Goal: Contribute content: Contribute content

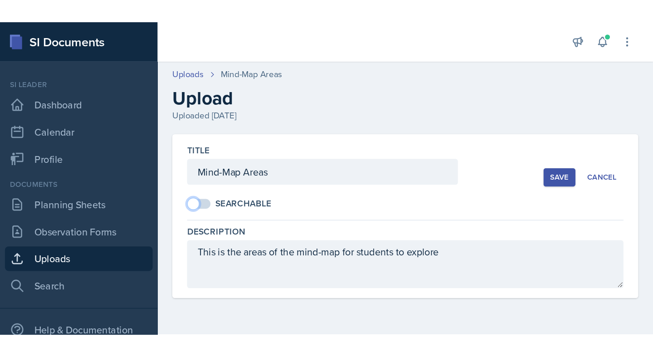
scroll to position [42, 0]
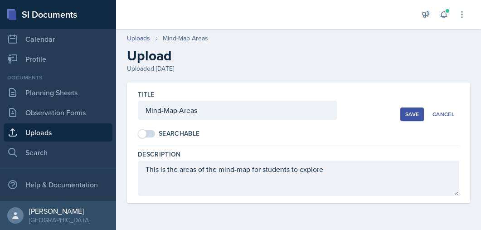
click at [39, 130] on link "Uploads" at bounding box center [58, 132] width 109 height 18
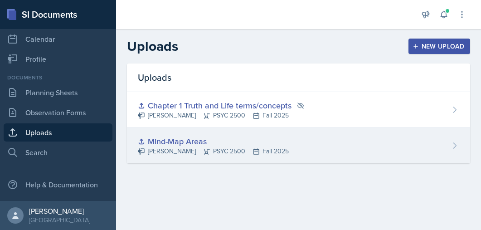
click at [456, 146] on icon at bounding box center [455, 145] width 3 height 5
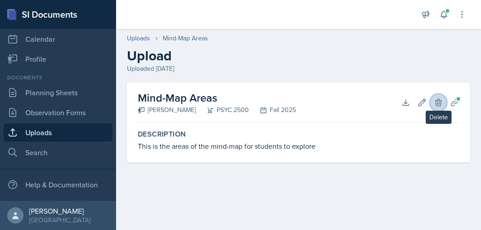
click at [437, 102] on icon at bounding box center [438, 102] width 9 height 9
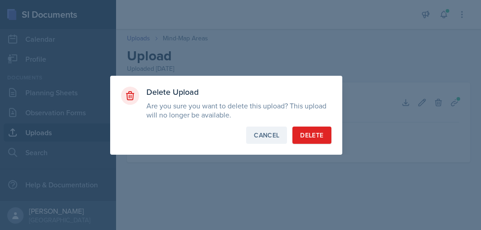
click at [276, 138] on div "Cancel" at bounding box center [266, 135] width 25 height 9
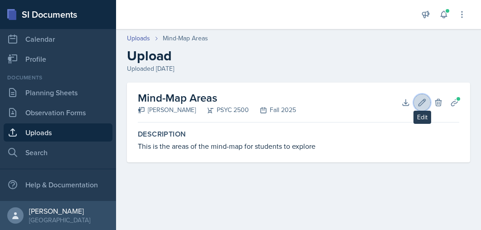
click at [422, 99] on icon at bounding box center [421, 102] width 9 height 9
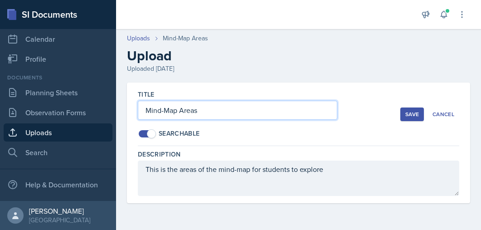
click at [168, 112] on input "Mind-Map Areas" at bounding box center [237, 110] width 199 height 19
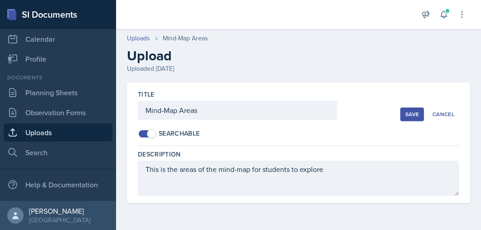
click at [150, 131] on span at bounding box center [151, 133] width 9 height 9
click at [144, 131] on span at bounding box center [142, 133] width 9 height 9
click at [448, 112] on div "Cancel" at bounding box center [443, 114] width 22 height 7
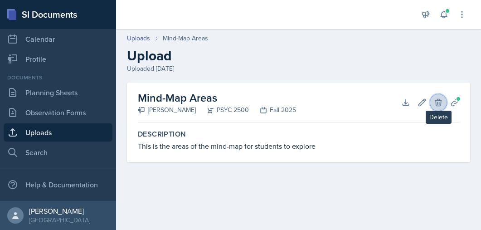
click at [438, 104] on icon at bounding box center [438, 102] width 6 height 7
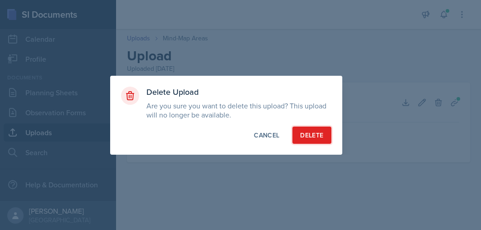
click at [305, 138] on div "Delete" at bounding box center [311, 135] width 23 height 9
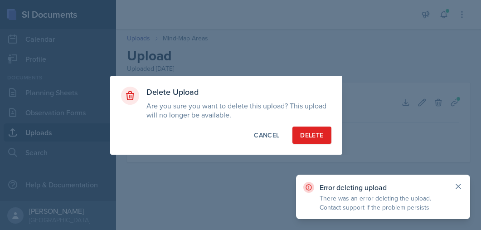
click at [459, 187] on icon at bounding box center [458, 186] width 9 height 9
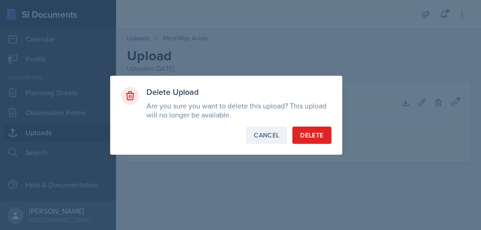
click at [262, 138] on div "Cancel" at bounding box center [266, 135] width 25 height 9
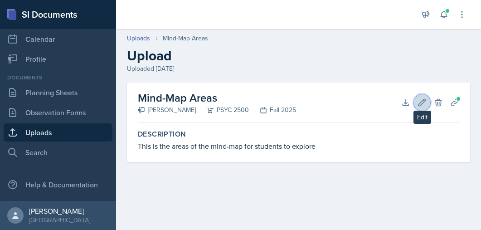
click at [417, 100] on icon at bounding box center [421, 102] width 9 height 9
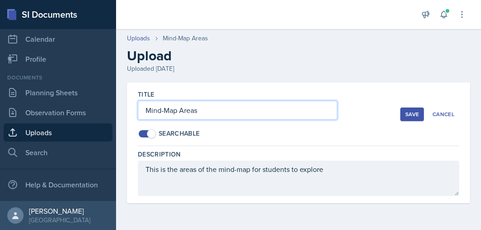
click at [175, 116] on input "Mind-Map Areas" at bounding box center [237, 110] width 199 height 19
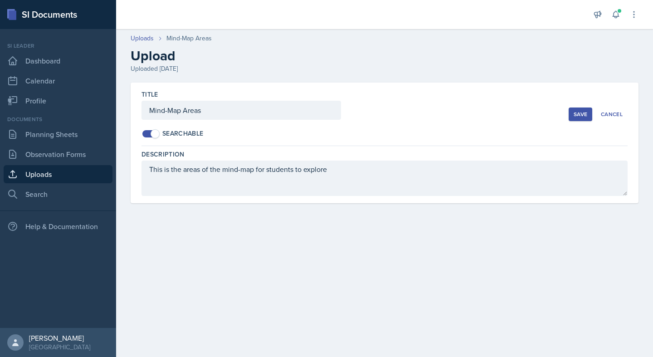
click at [37, 175] on link "Uploads" at bounding box center [58, 174] width 109 height 18
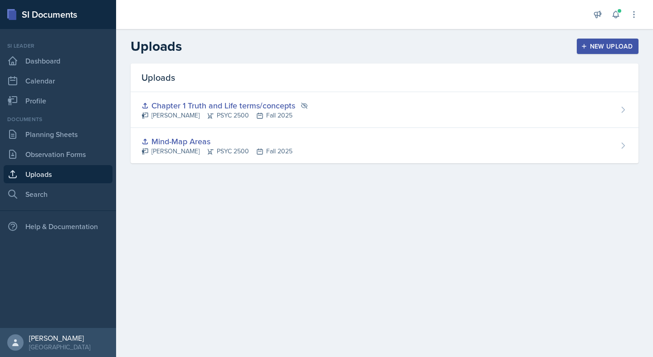
click at [480, 48] on icon "button" at bounding box center [584, 46] width 6 height 6
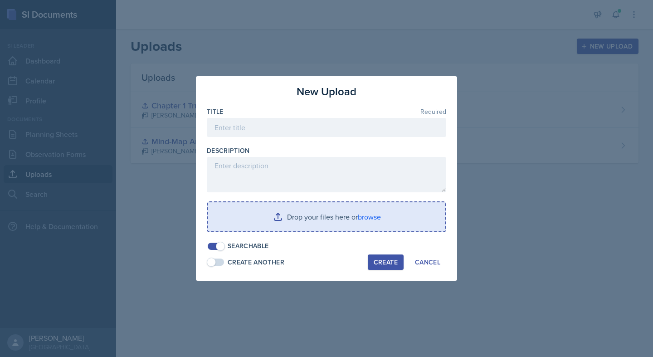
click at [305, 215] on input "file" at bounding box center [327, 216] width 238 height 29
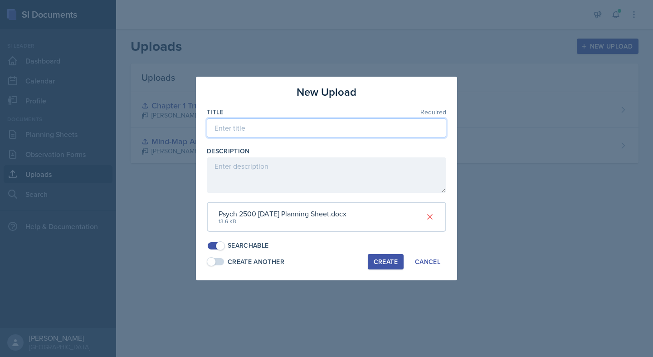
click at [287, 134] on input at bounding box center [326, 127] width 239 height 19
type input "Mind-map Chapter 1"
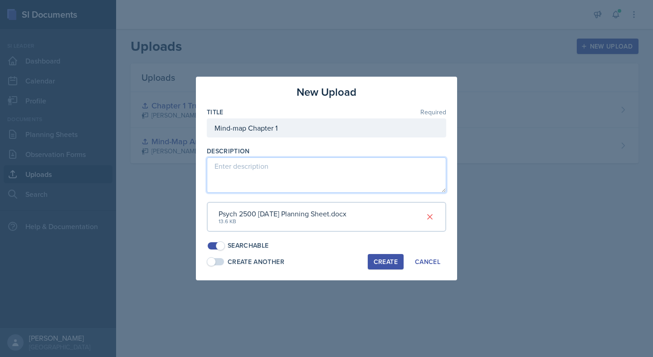
click at [253, 183] on textarea at bounding box center [326, 174] width 239 height 35
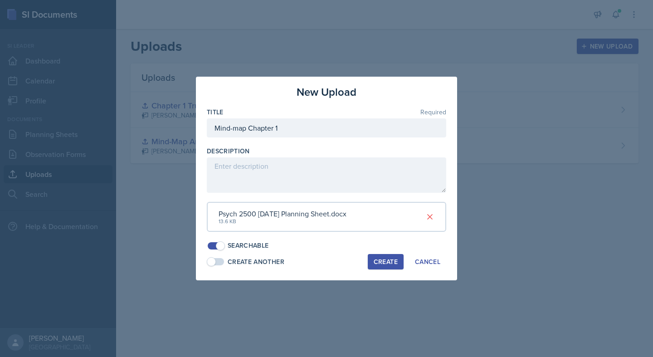
click at [384, 229] on div "Create" at bounding box center [385, 261] width 24 height 7
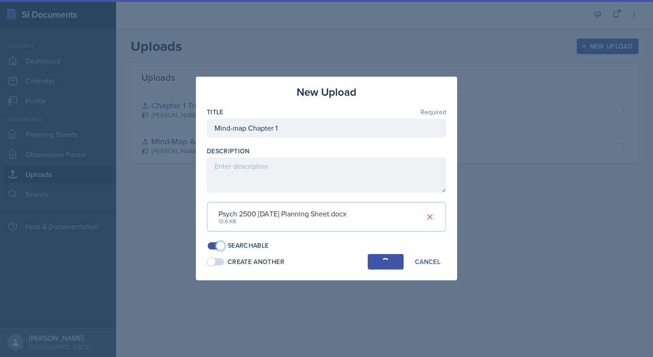
click at [219, 229] on span at bounding box center [220, 245] width 9 height 9
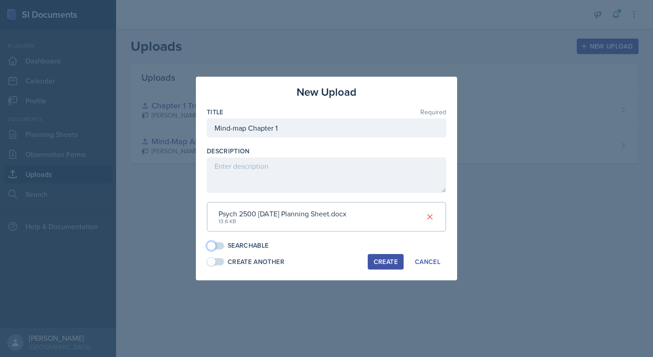
click at [383, 229] on div "Create" at bounding box center [385, 261] width 24 height 7
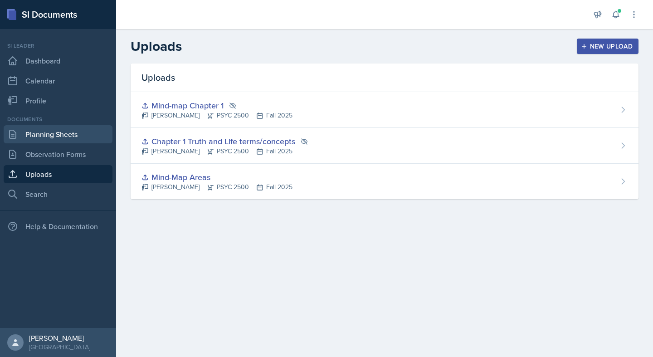
click at [61, 139] on link "Planning Sheets" at bounding box center [58, 134] width 109 height 18
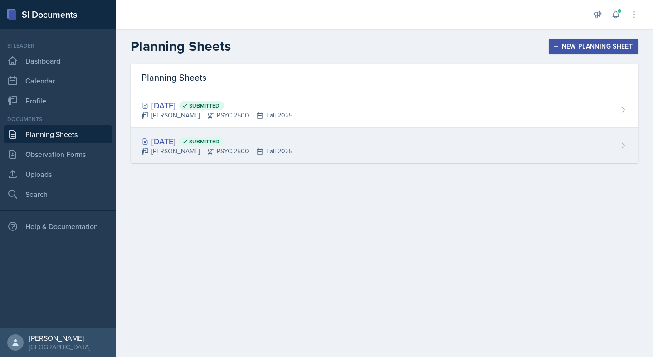
click at [341, 148] on div "[DATE] Submitted [PERSON_NAME] PSYC 2500 Fall 2025" at bounding box center [385, 145] width 508 height 35
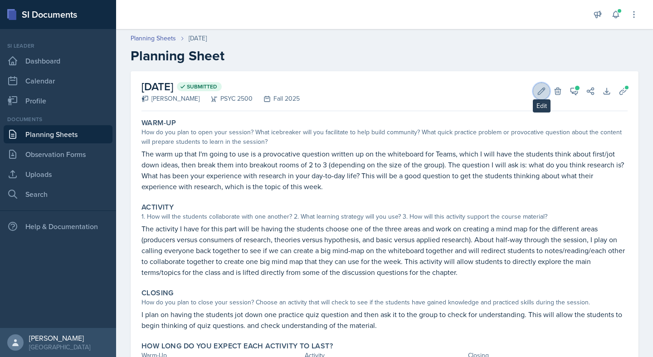
click at [480, 93] on icon at bounding box center [541, 90] width 7 height 7
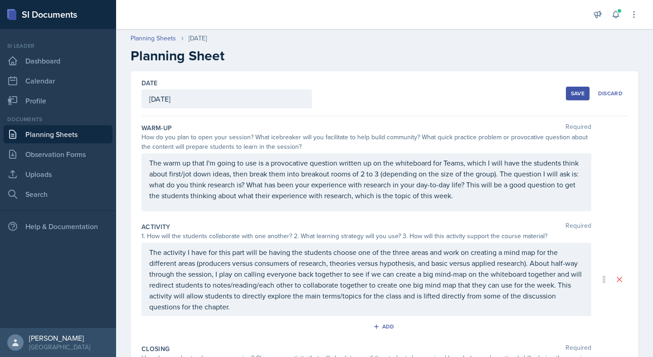
click at [480, 93] on div "Save" at bounding box center [578, 93] width 14 height 7
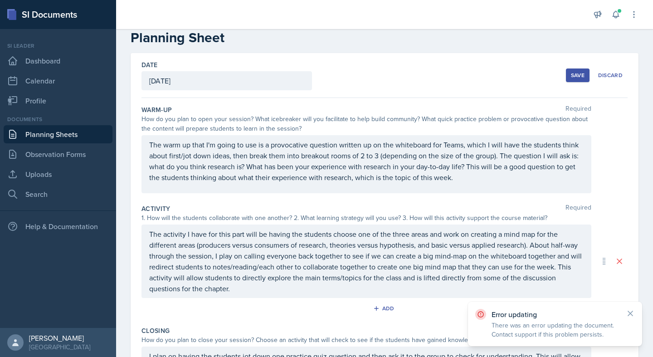
scroll to position [163, 0]
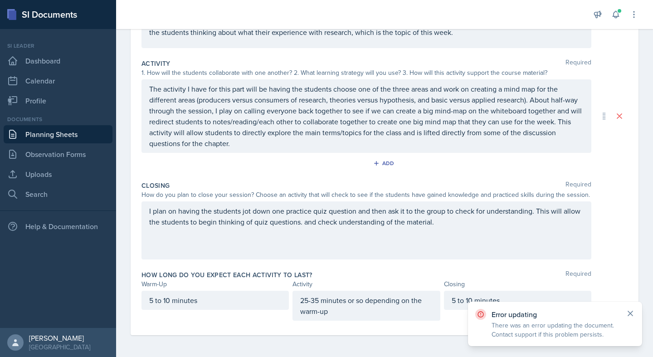
click at [480, 229] on icon at bounding box center [629, 313] width 9 height 9
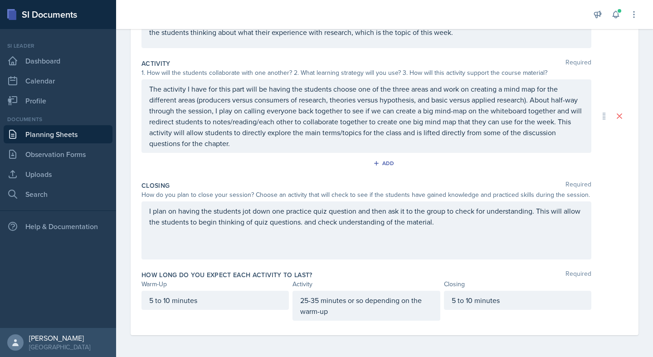
click at [480, 118] on p "The activity I have for this part will be having the students choose one of the…" at bounding box center [366, 115] width 434 height 65
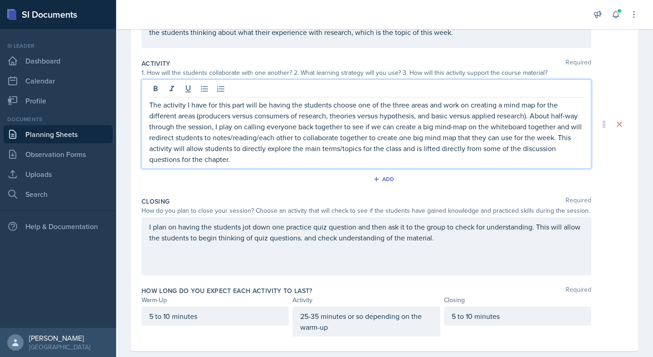
scroll to position [0, 0]
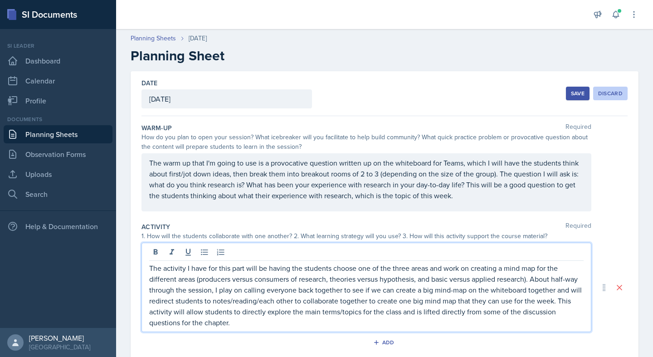
click at [480, 93] on div "Discard" at bounding box center [610, 93] width 24 height 7
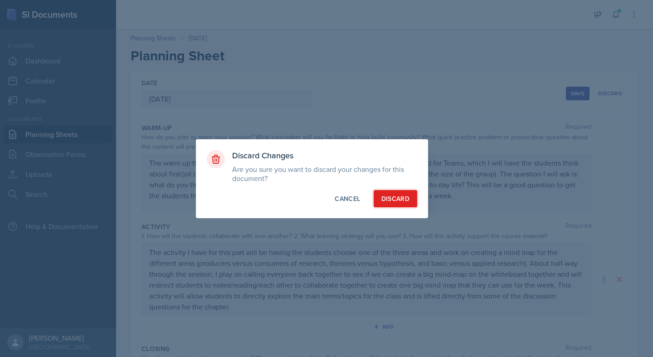
click at [407, 200] on div "Discard" at bounding box center [395, 198] width 28 height 9
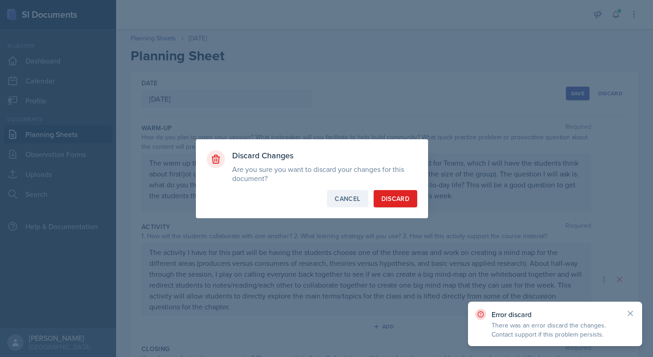
click at [341, 203] on button "Cancel" at bounding box center [347, 198] width 41 height 17
